Goal: Share content: Share content

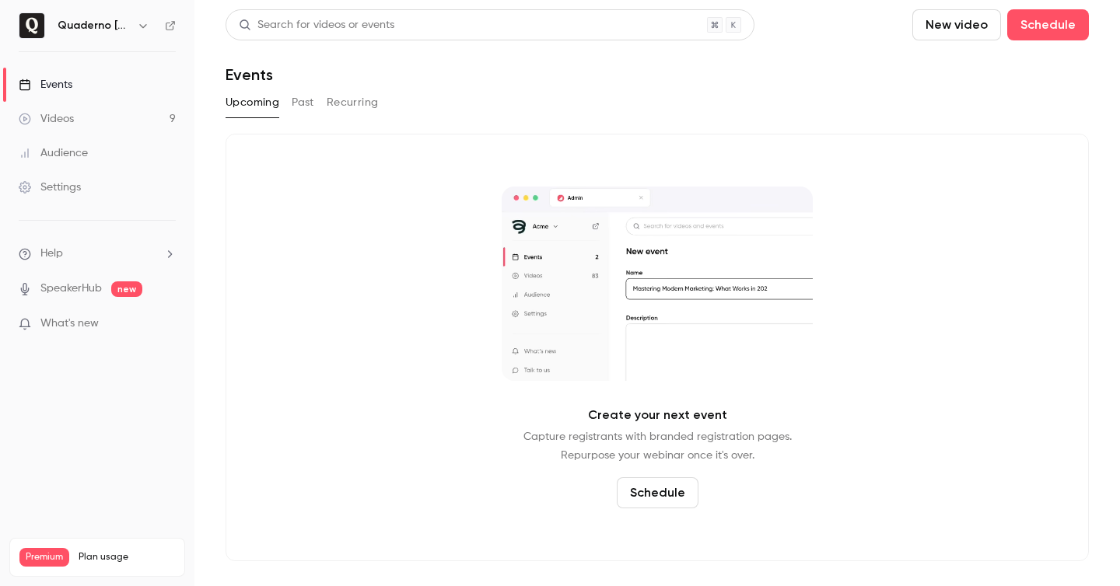
click at [107, 87] on link "Events" at bounding box center [97, 85] width 194 height 34
click at [309, 107] on button "Past" at bounding box center [303, 102] width 23 height 25
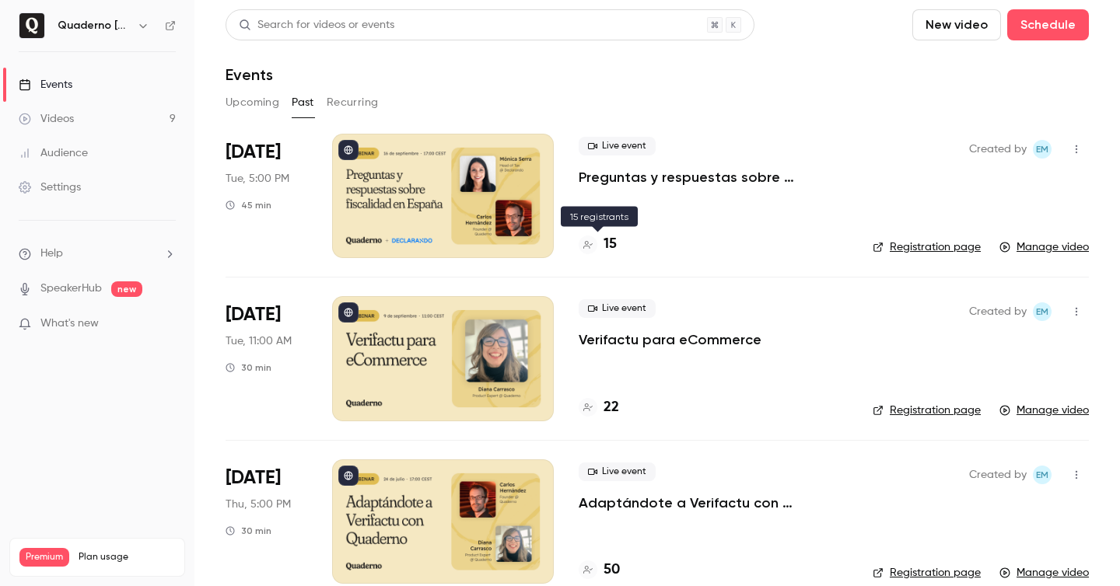
click at [614, 242] on h4 "15" at bounding box center [609, 244] width 13 height 21
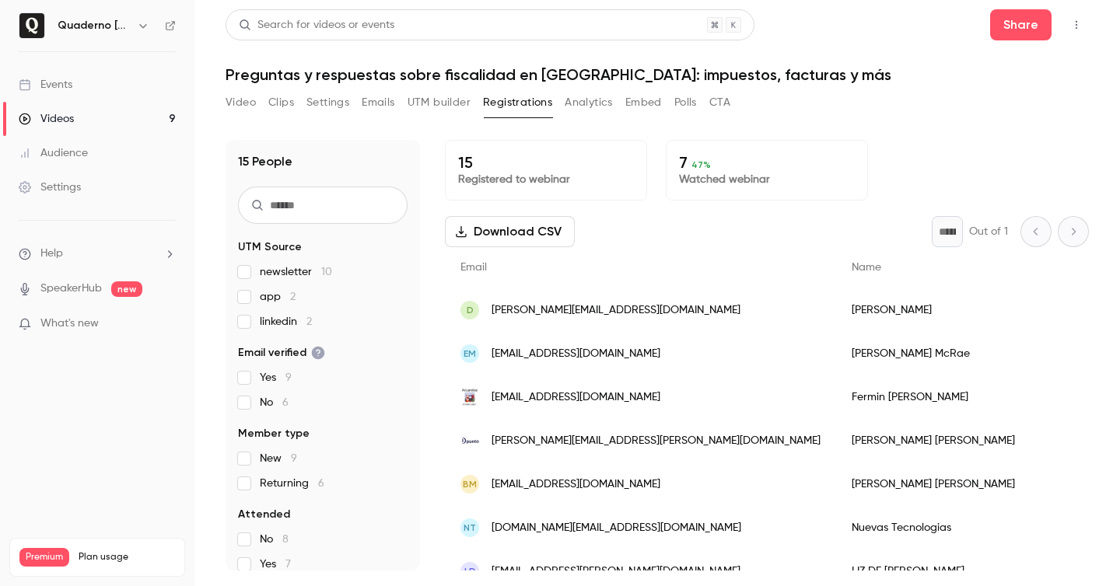
click at [132, 362] on nav "Quaderno [GEOGRAPHIC_DATA] Events Videos 9 Audience Settings Help SpeakerHub ne…" at bounding box center [97, 293] width 194 height 586
click at [72, 183] on div "Settings" at bounding box center [50, 188] width 62 height 16
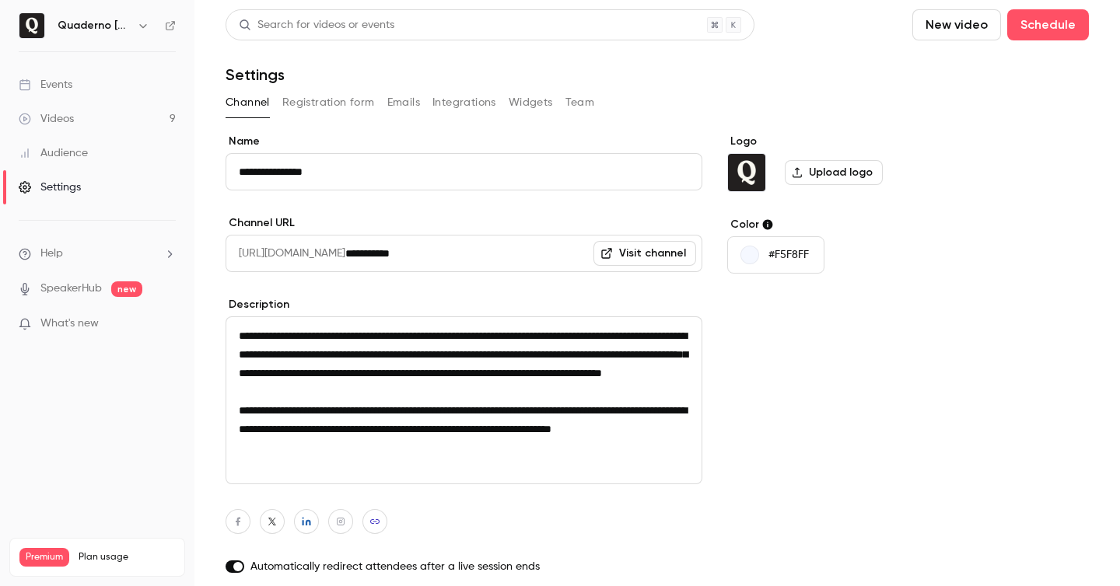
scroll to position [153, 0]
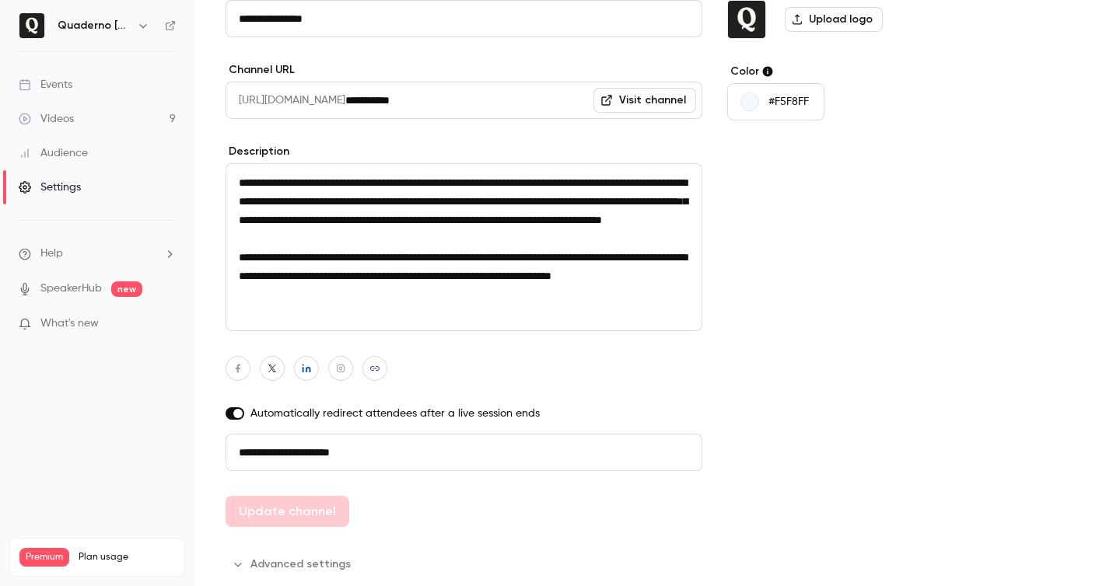
click at [327, 565] on button "Advanced settings" at bounding box center [293, 564] width 135 height 25
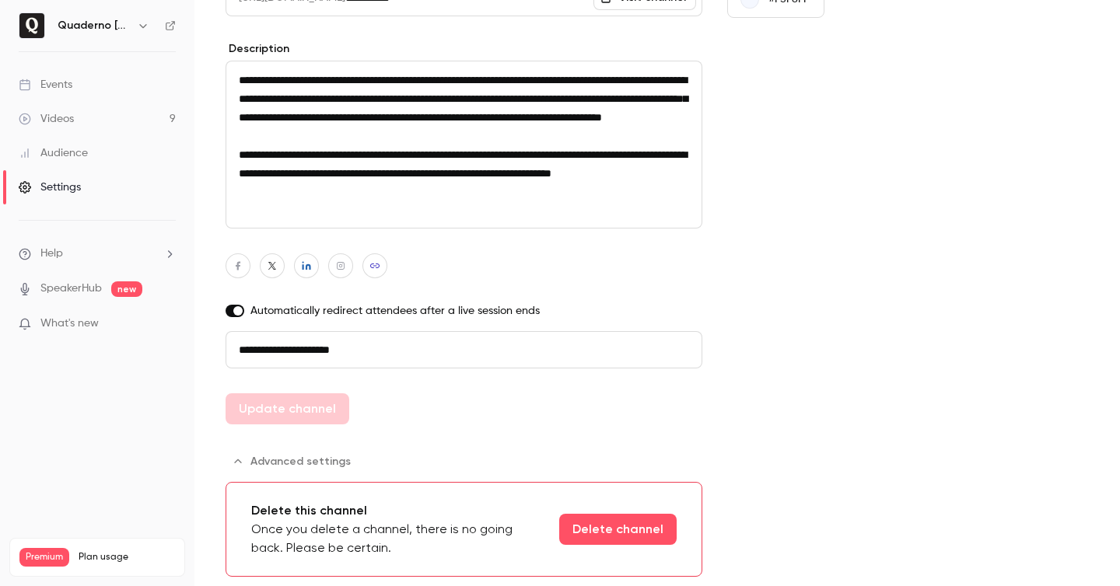
scroll to position [0, 0]
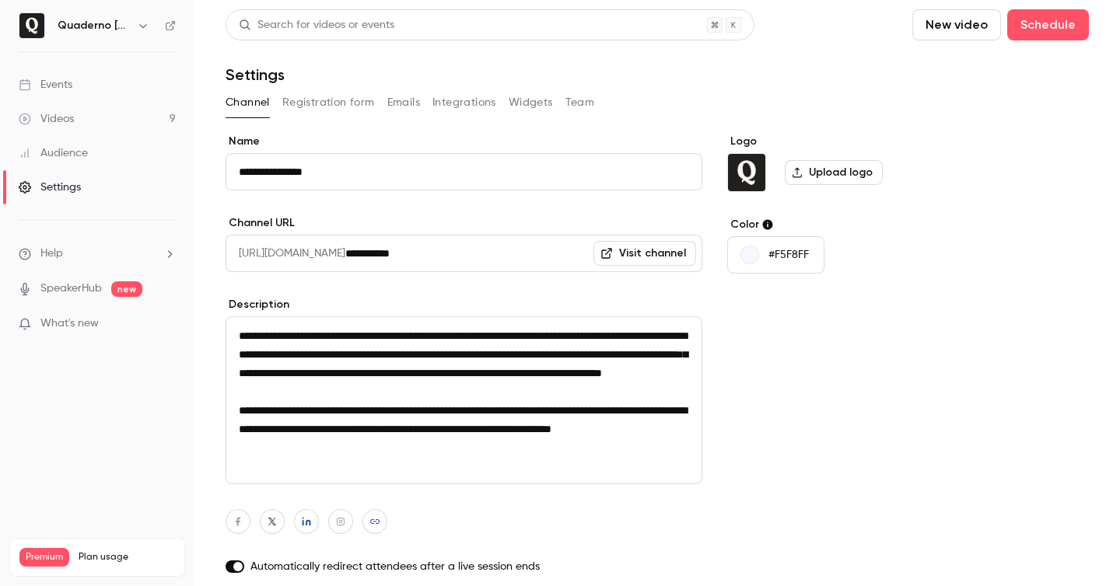
click at [39, 82] on div "Events" at bounding box center [46, 85] width 54 height 16
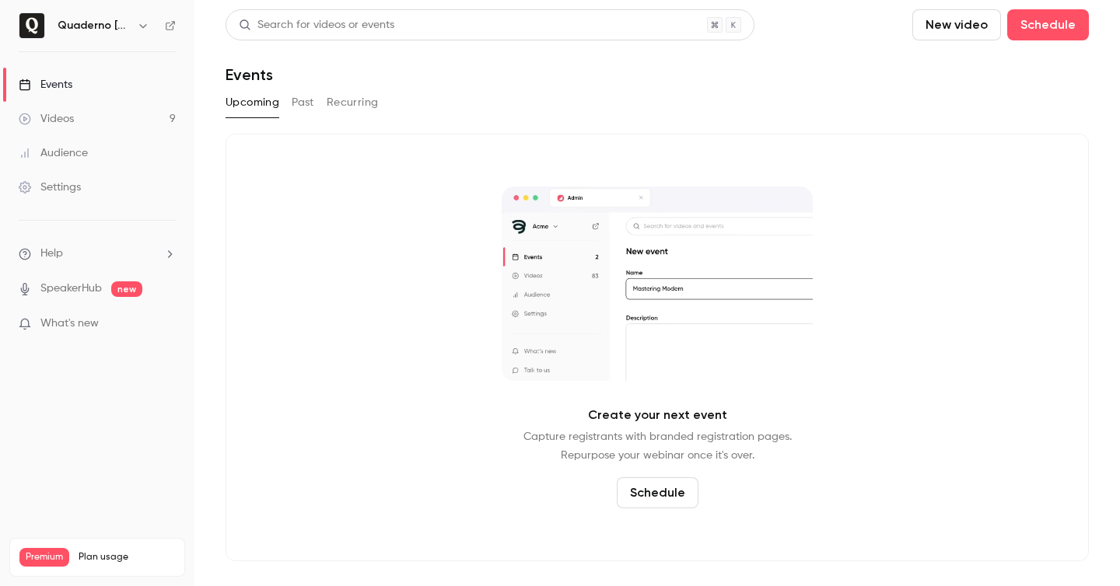
click at [283, 100] on div "Upcoming Past Recurring" at bounding box center [657, 102] width 863 height 25
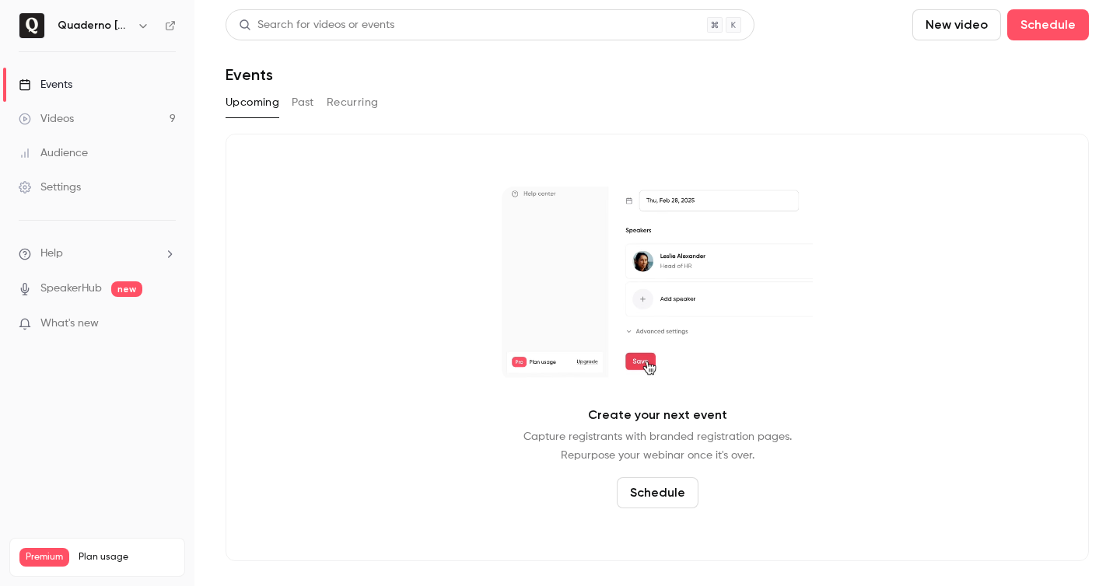
click at [301, 107] on button "Past" at bounding box center [303, 102] width 23 height 25
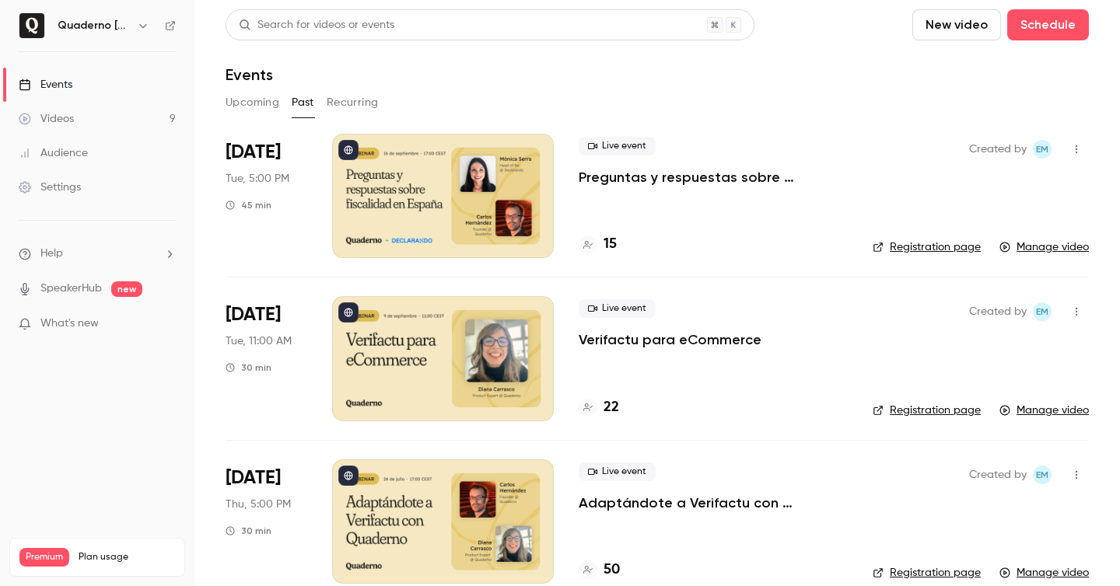
click at [171, 30] on icon at bounding box center [170, 25] width 11 height 11
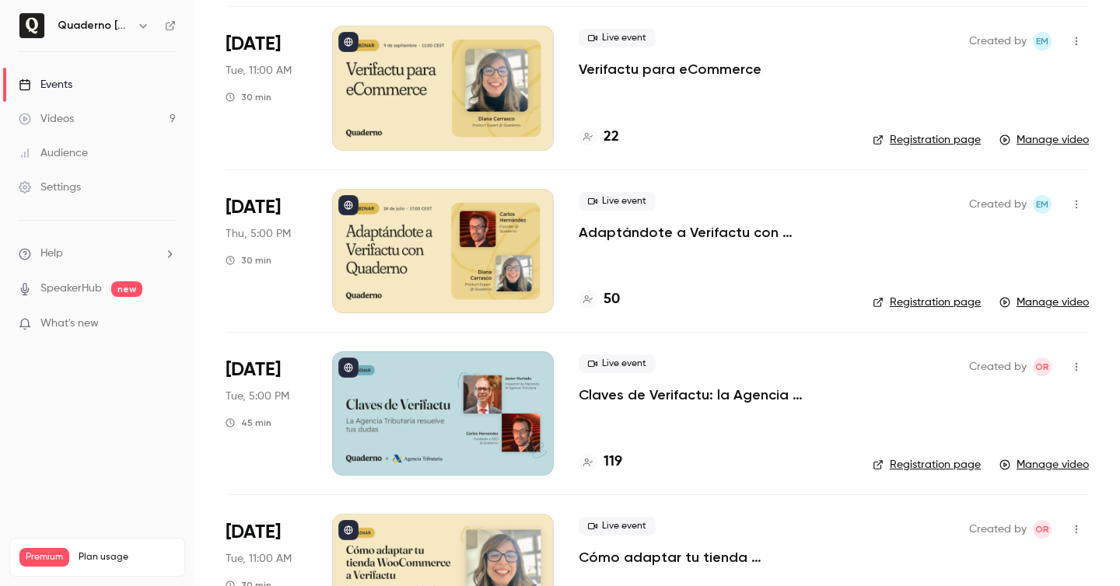
scroll to position [280, 0]
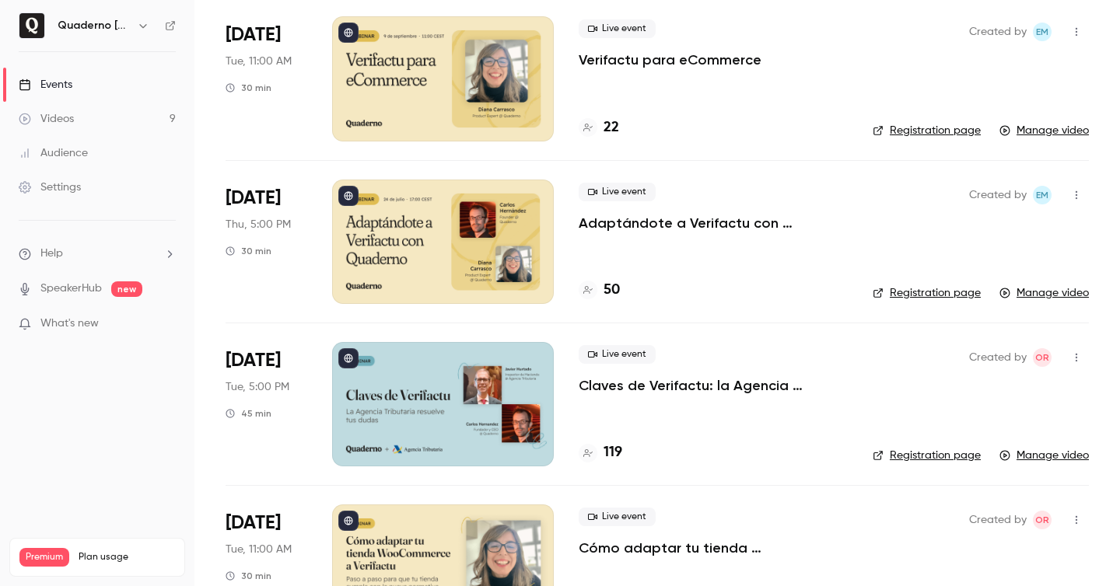
click at [603, 389] on p "Claves de Verifactu: la Agencia Tributaria resuelve tus dudas" at bounding box center [713, 385] width 269 height 19
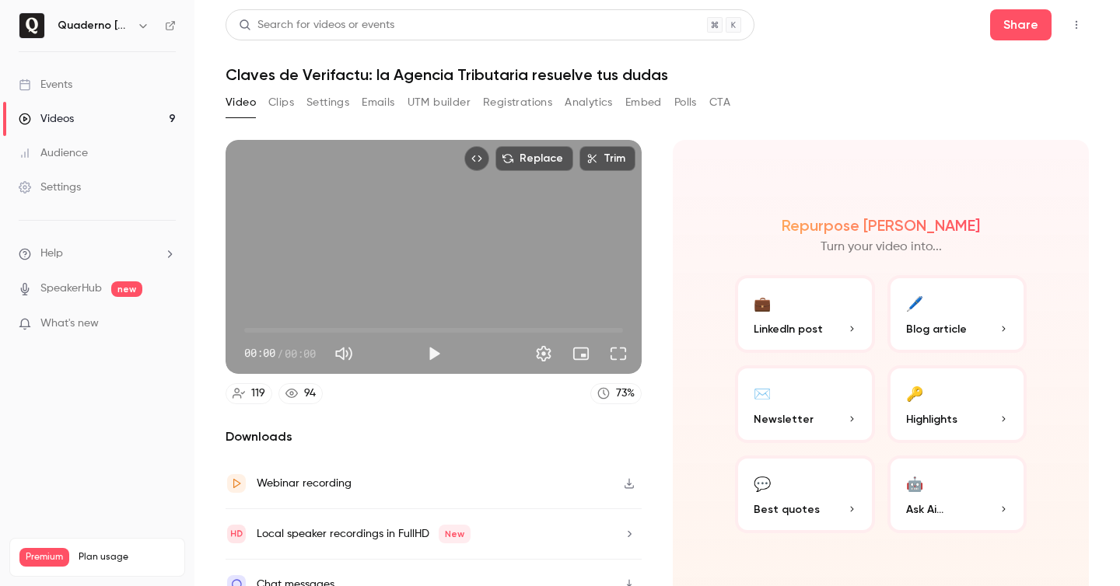
click at [1079, 18] on button "Top Bar Actions" at bounding box center [1076, 24] width 25 height 25
click at [906, 47] on div at bounding box center [560, 293] width 1120 height 586
click at [1032, 28] on button "Share" at bounding box center [1020, 24] width 61 height 31
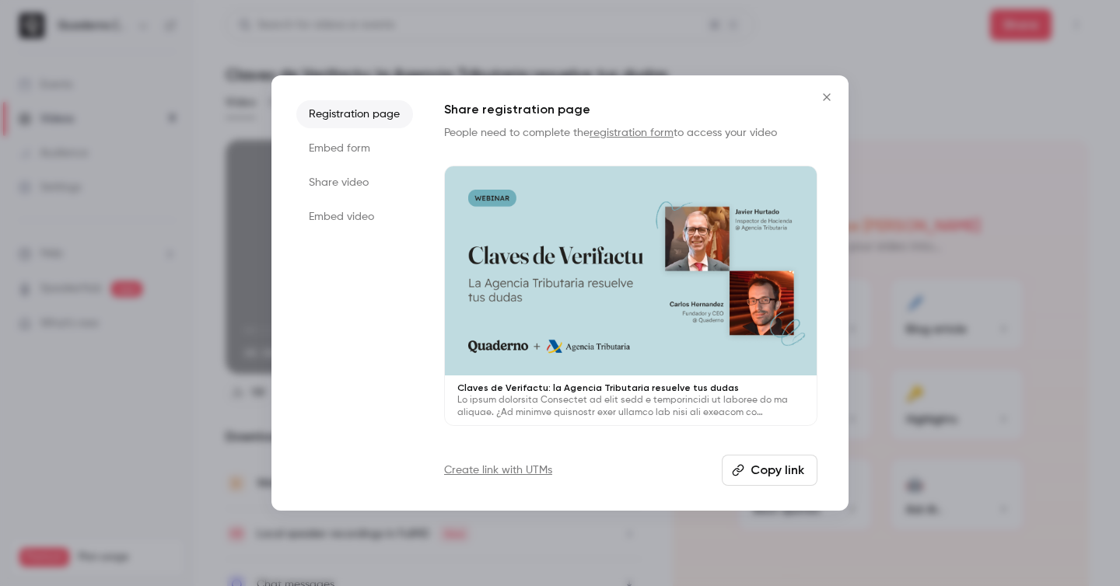
click at [778, 467] on button "Copy link" at bounding box center [770, 470] width 96 height 31
click at [778, 467] on button "Copied!" at bounding box center [772, 470] width 89 height 31
